Goal: Transaction & Acquisition: Obtain resource

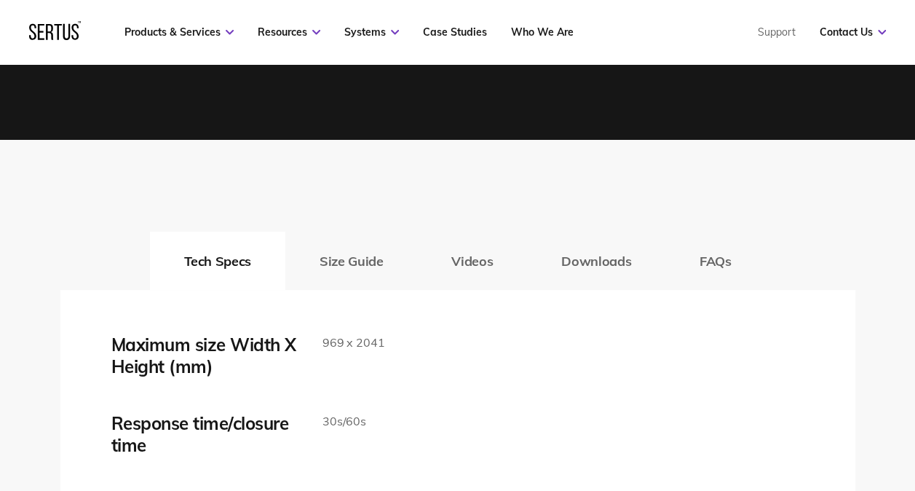
scroll to position [2247, 0]
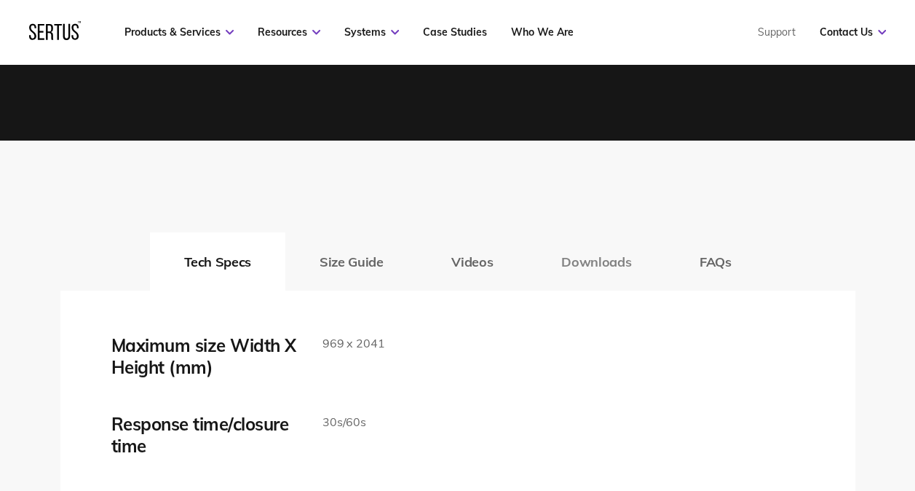
click at [447, 264] on button "Downloads" at bounding box center [596, 261] width 138 height 58
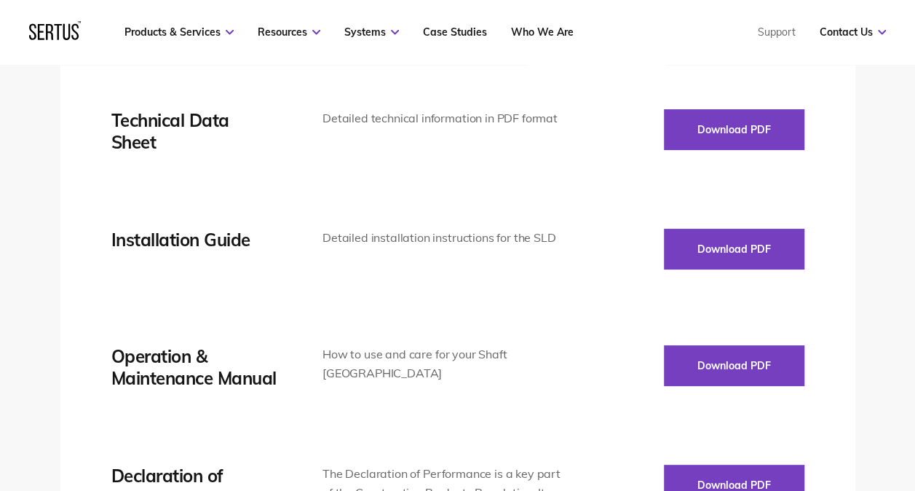
scroll to position [2471, 0]
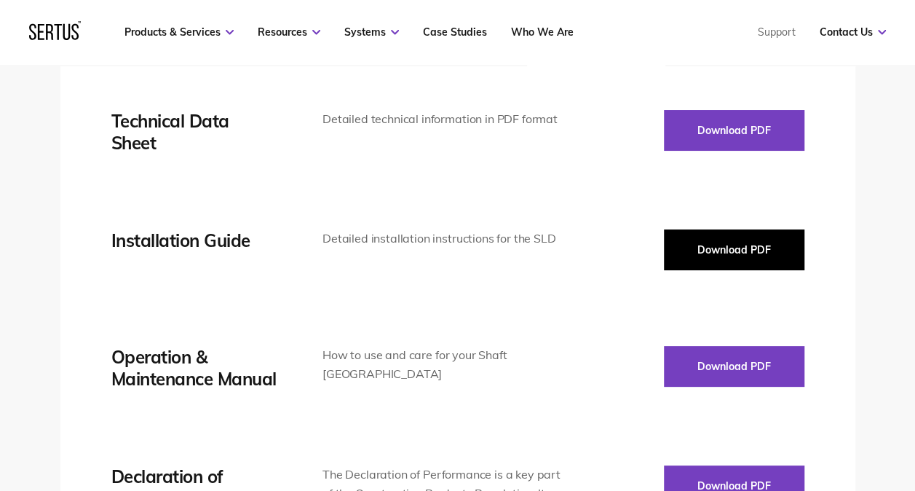
click at [447, 239] on button "Download PDF" at bounding box center [734, 249] width 141 height 41
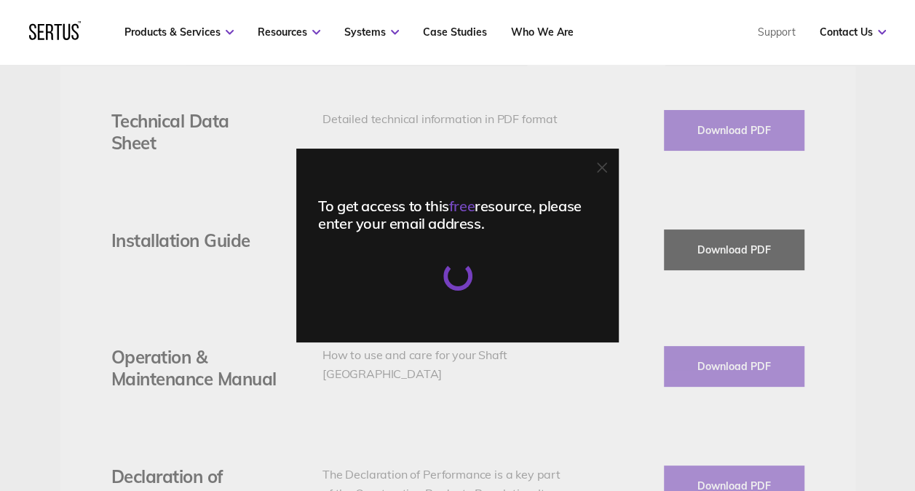
click at [447, 239] on div "To get access to this free resource, please enter your email address." at bounding box center [457, 245] width 915 height 491
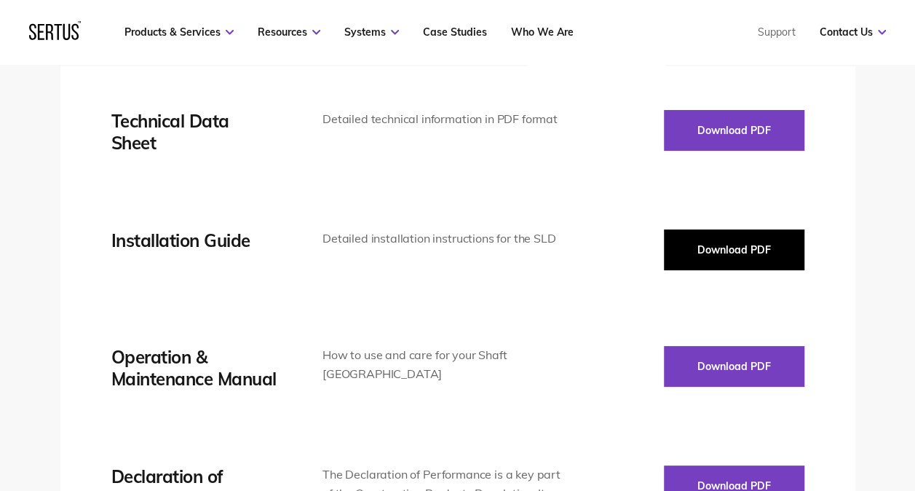
click at [447, 243] on button "Download PDF" at bounding box center [734, 249] width 141 height 41
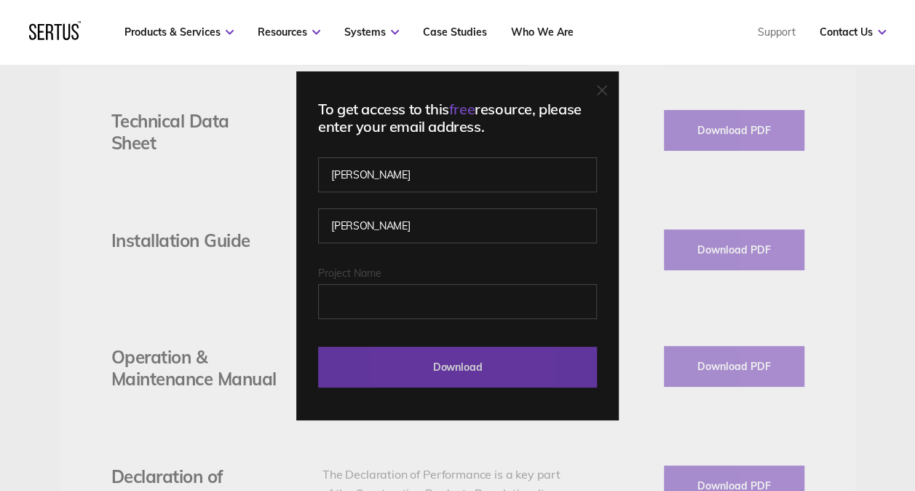
click at [447, 361] on input "Download" at bounding box center [457, 367] width 279 height 41
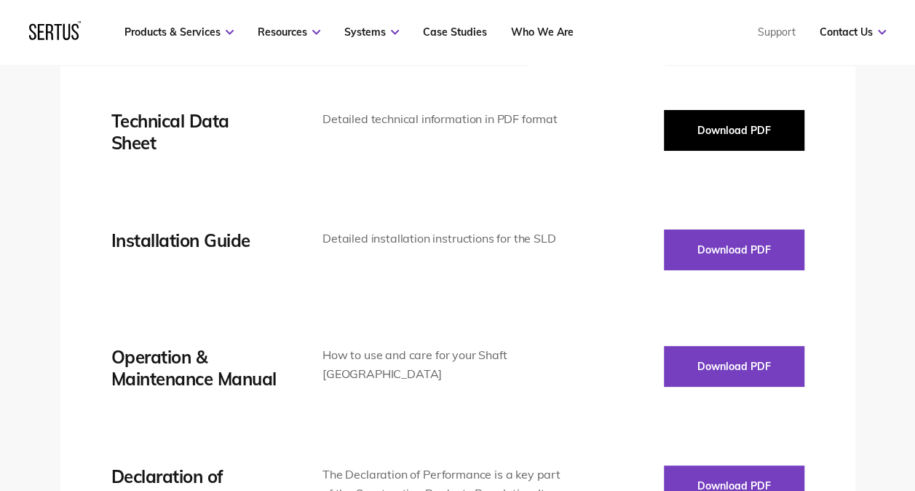
drag, startPoint x: 730, startPoint y: 137, endPoint x: 720, endPoint y: 137, distance: 10.2
click at [447, 137] on button "Download PDF" at bounding box center [734, 130] width 141 height 41
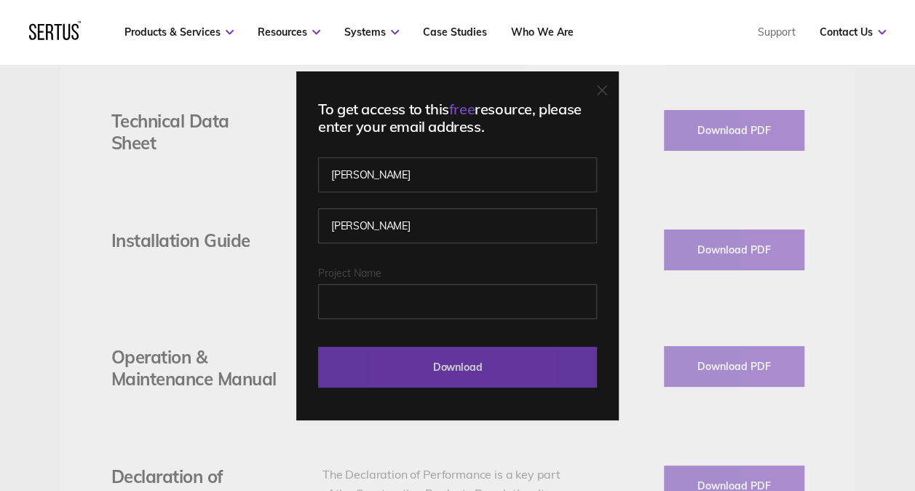
click at [447, 377] on input "Download" at bounding box center [457, 367] width 279 height 41
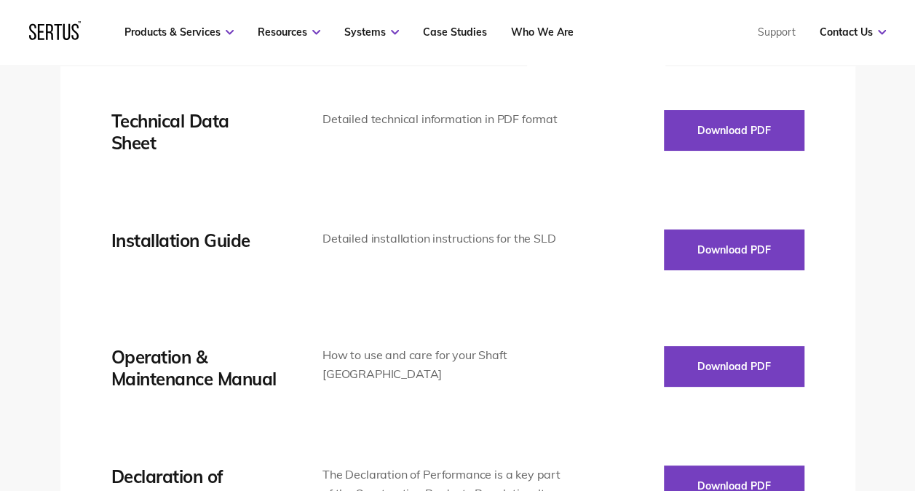
scroll to position [2554, 0]
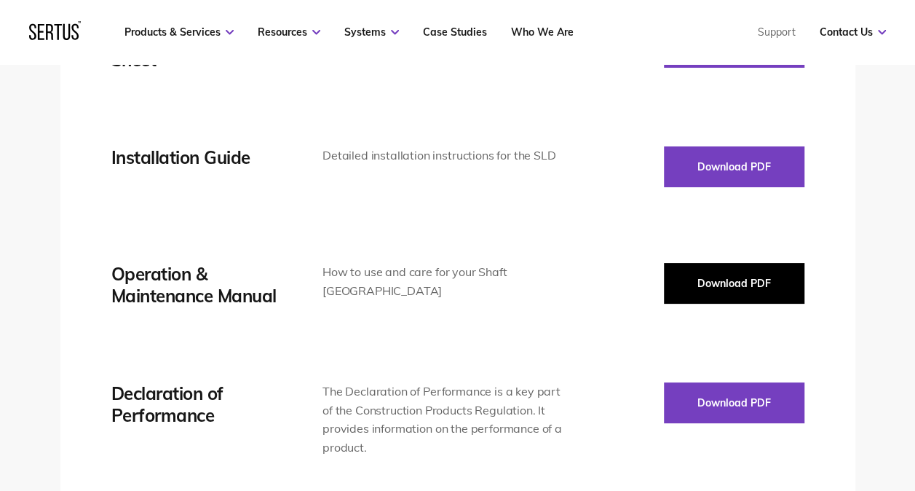
click at [447, 273] on button "Download PDF" at bounding box center [734, 283] width 141 height 41
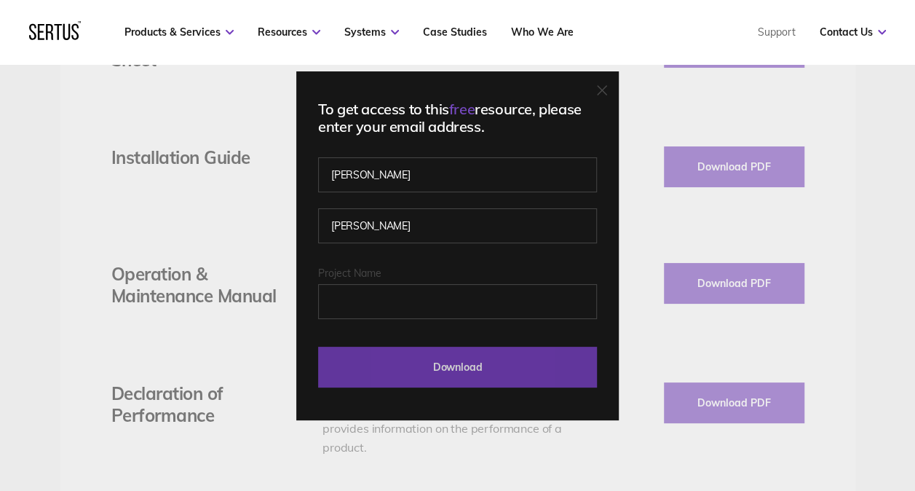
click at [447, 365] on input "Download" at bounding box center [457, 367] width 279 height 41
